Goal: Transaction & Acquisition: Subscribe to service/newsletter

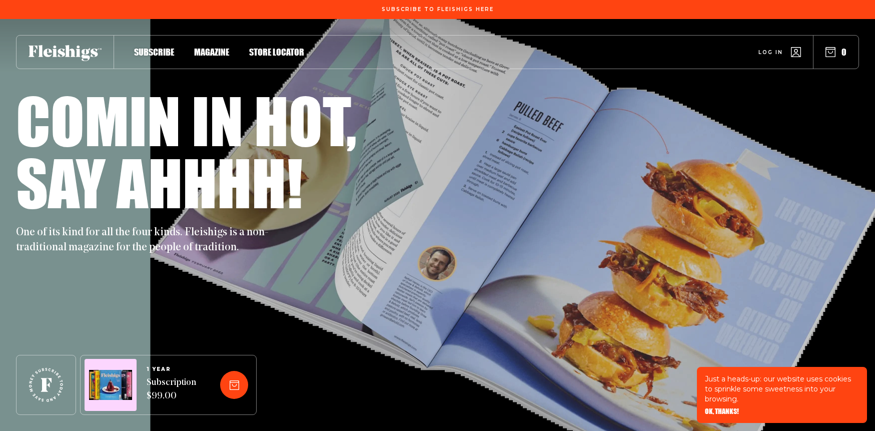
click at [165, 47] on span "Subscribe" at bounding box center [154, 41] width 40 height 11
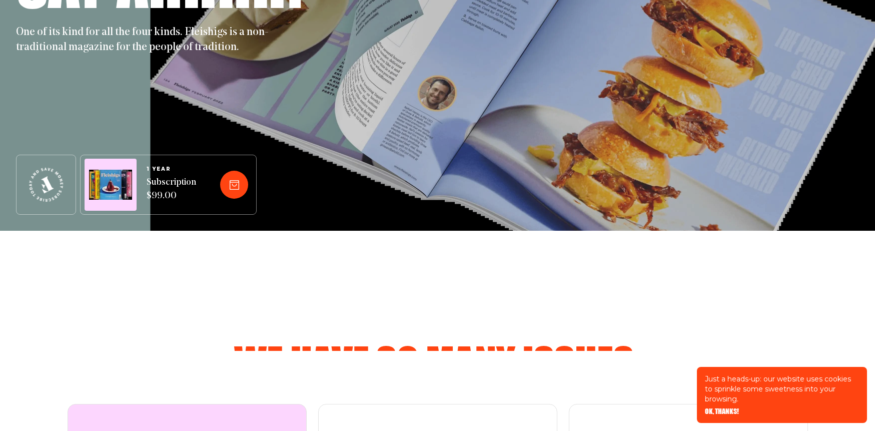
scroll to position [350, 0]
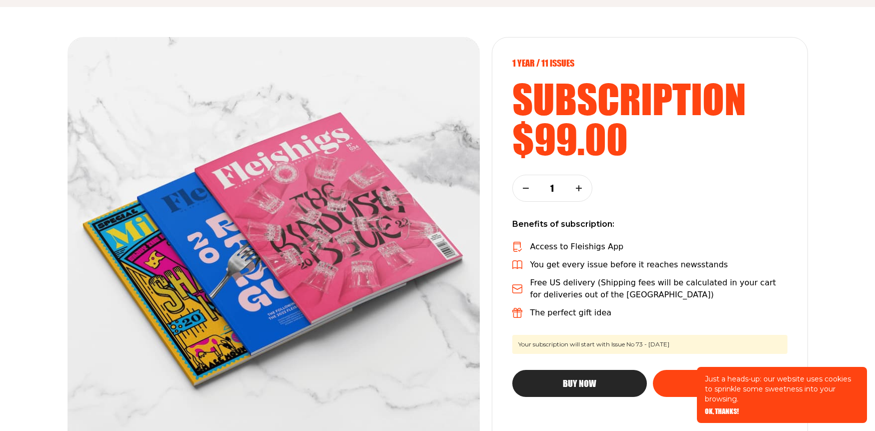
scroll to position [150, 0]
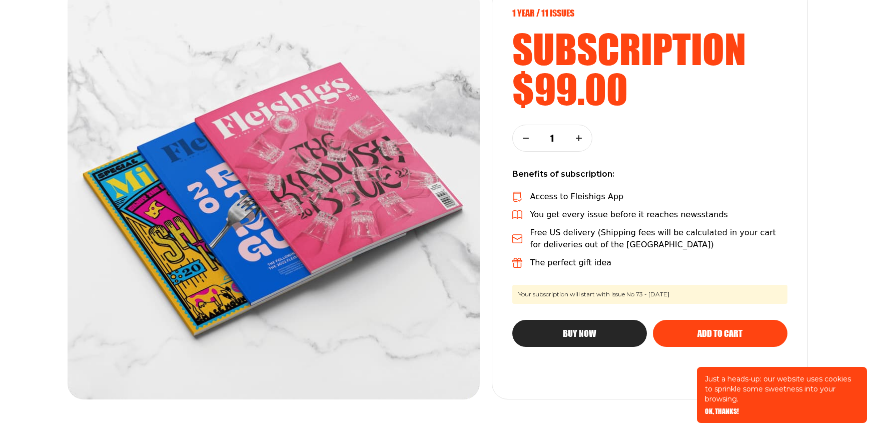
click at [730, 329] on span "Add to cart" at bounding box center [719, 324] width 45 height 9
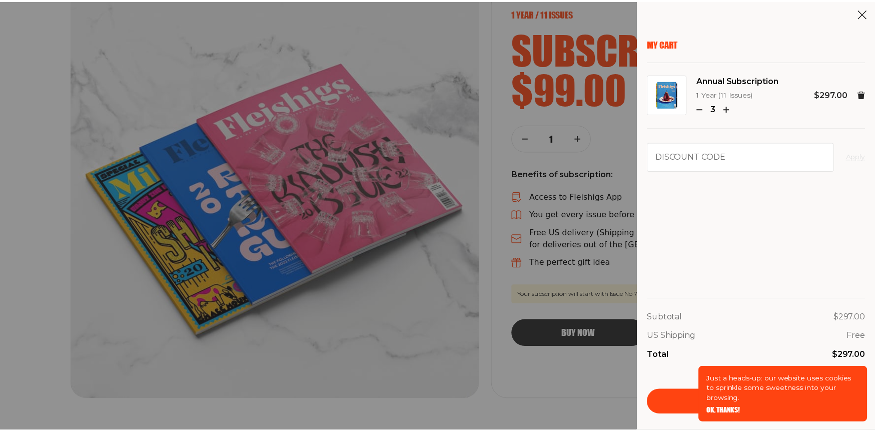
scroll to position [150, 0]
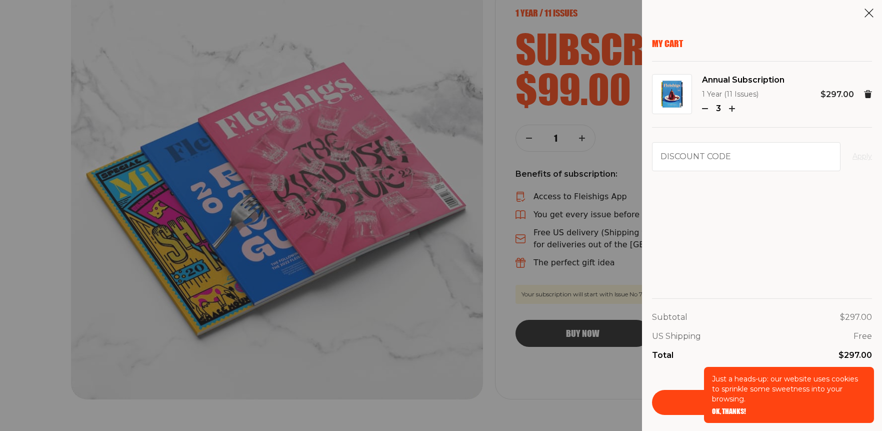
click at [705, 108] on icon "button" at bounding box center [705, 109] width 6 height 6
click at [710, 160] on input "Discount code" at bounding box center [746, 156] width 189 height 29
type input "shifra"
click at [865, 158] on button "Apply" at bounding box center [863, 157] width 20 height 12
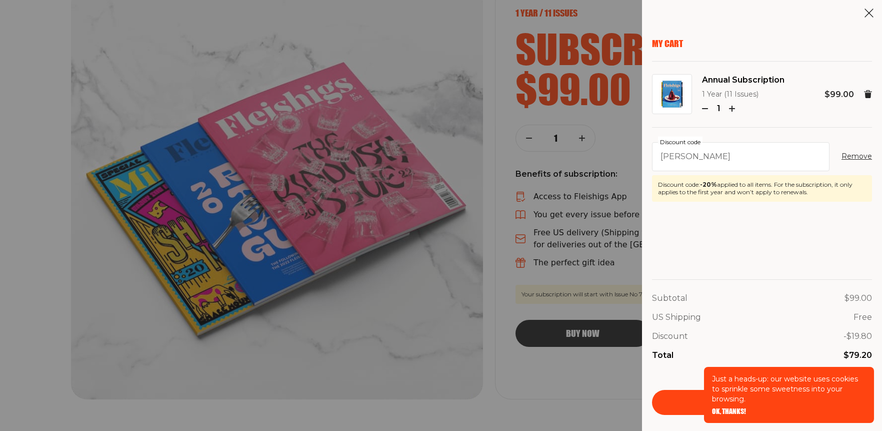
click at [869, 12] on icon at bounding box center [869, 13] width 10 height 10
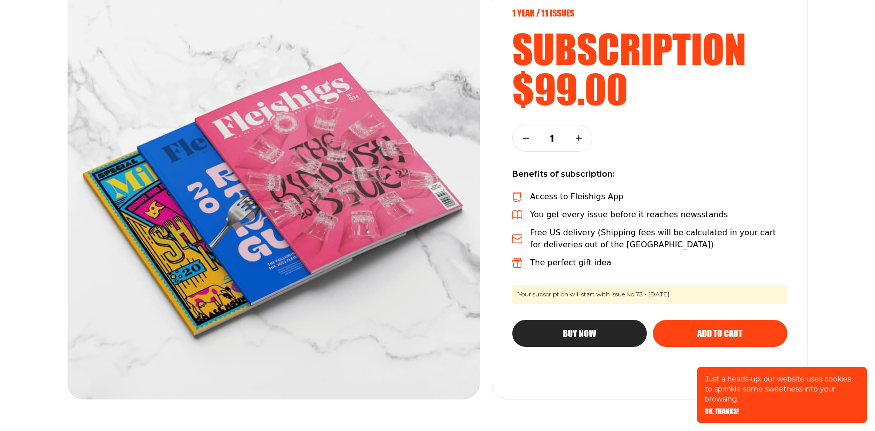
scroll to position [0, 0]
